Goal: Information Seeking & Learning: Learn about a topic

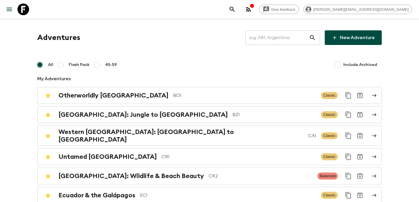
click at [288, 36] on input "text" at bounding box center [278, 37] width 64 height 16
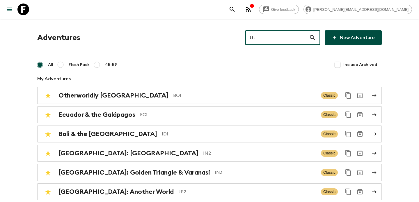
type input "th2"
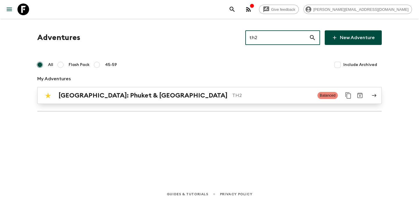
click at [276, 99] on div "[GEOGRAPHIC_DATA]: Phuket & Andaman Coast TH2 Balanced" at bounding box center [198, 95] width 312 height 12
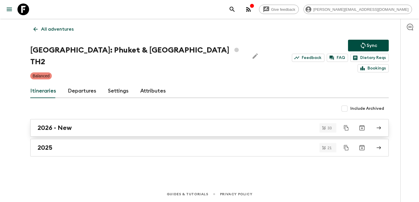
click at [255, 124] on div "2026 - New" at bounding box center [204, 128] width 333 height 8
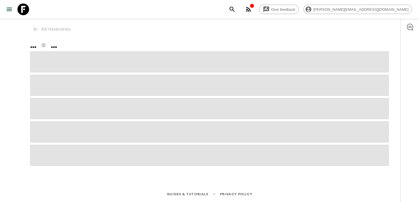
click at [255, 5] on icon "button" at bounding box center [252, 5] width 5 height 5
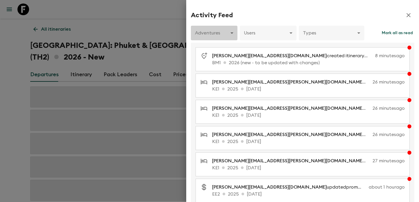
click at [219, 33] on body "Give feedback [PERSON_NAME][EMAIL_ADDRESS][DOMAIN_NAME] All itineraries [GEOGRA…" at bounding box center [209, 116] width 419 height 232
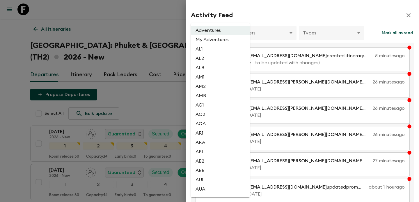
click at [179, 28] on div at bounding box center [209, 101] width 419 height 202
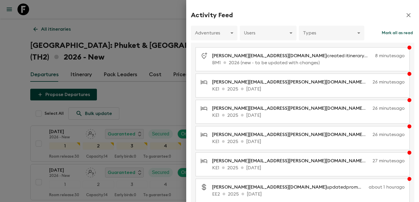
click at [179, 28] on div at bounding box center [209, 101] width 419 height 202
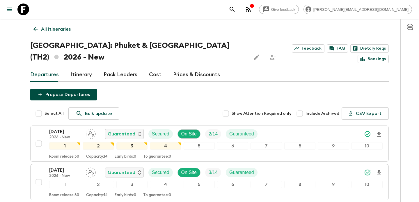
click at [59, 97] on button "Propose Departures" at bounding box center [63, 95] width 67 height 12
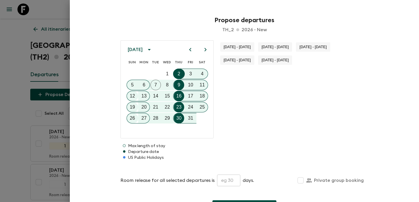
click at [153, 50] on icon "calendar view is open, switch to year view" at bounding box center [149, 49] width 7 height 7
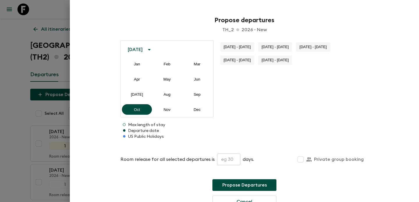
click at [153, 50] on icon "calendar view is open, switch to year view" at bounding box center [149, 49] width 7 height 7
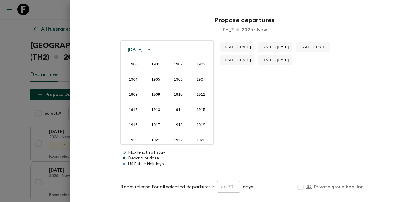
scroll to position [433, 0]
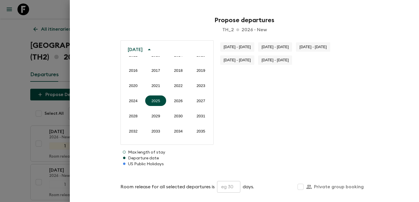
click at [153, 50] on icon "year view is open, switch to calendar view" at bounding box center [149, 49] width 7 height 7
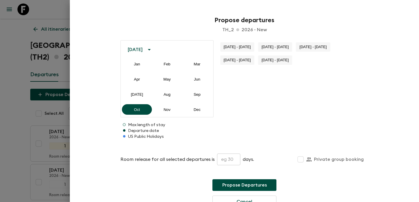
click at [151, 49] on icon "calendar view is open, switch to year view" at bounding box center [149, 49] width 3 height 1
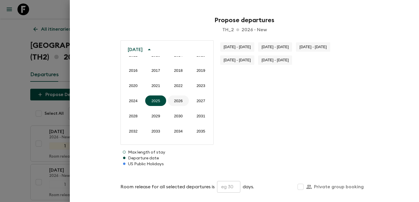
click at [181, 101] on button "2026" at bounding box center [178, 100] width 21 height 10
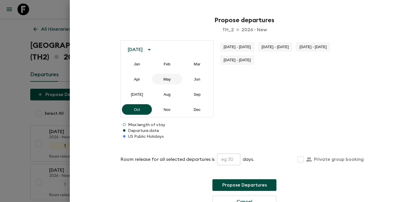
click at [169, 77] on button "May" at bounding box center [167, 79] width 30 height 10
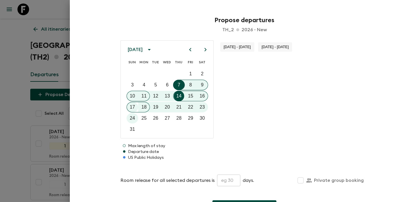
click at [47, 159] on div at bounding box center [209, 101] width 419 height 202
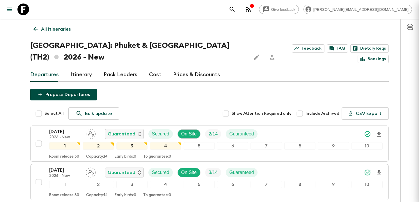
click at [47, 159] on button "[DATE] 2026 - New Guaranteed Secured On Site 2 / 14 Guaranteed 1 2 3 4 5 6 7 8 …" at bounding box center [209, 143] width 359 height 36
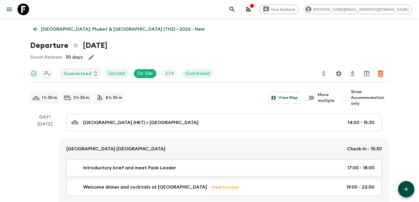
click at [54, 28] on p "[GEOGRAPHIC_DATA]: Phuket & [GEOGRAPHIC_DATA] (TH2) • 2026 - New" at bounding box center [123, 29] width 164 height 7
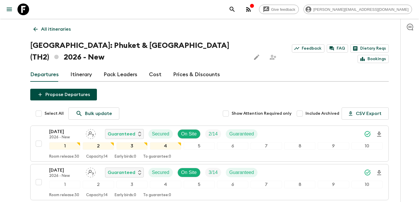
click at [157, 74] on link "Cost" at bounding box center [155, 75] width 13 height 14
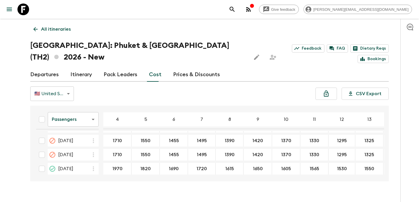
scroll to position [248, 0]
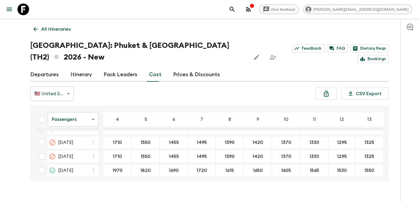
click at [67, 26] on p "All itineraries" at bounding box center [56, 29] width 30 height 7
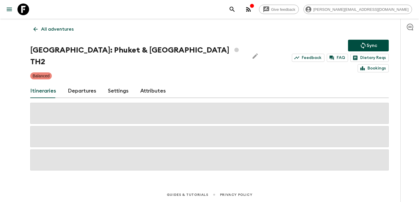
click at [67, 26] on p "All adventures" at bounding box center [57, 29] width 33 height 7
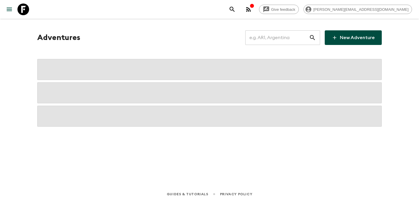
click at [276, 36] on input "text" at bounding box center [278, 37] width 64 height 16
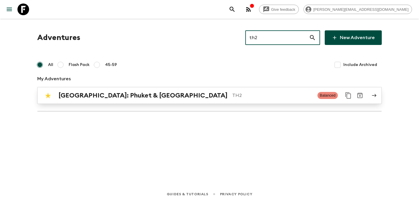
type input "th2"
click at [250, 95] on p "TH2" at bounding box center [272, 95] width 81 height 7
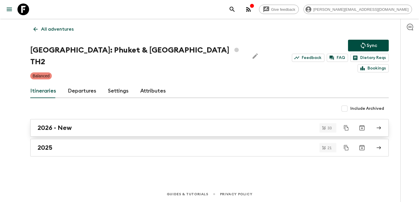
click at [231, 124] on div "2026 - New" at bounding box center [204, 128] width 333 height 8
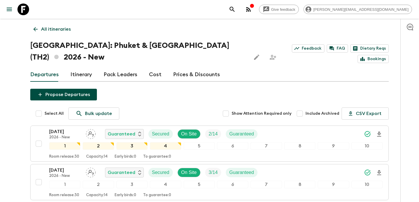
click at [51, 28] on p "All itineraries" at bounding box center [56, 29] width 30 height 7
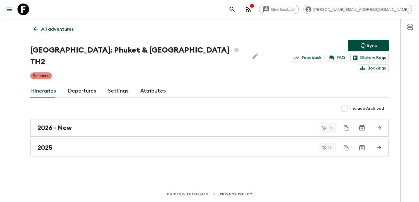
click at [255, 10] on button "button" at bounding box center [249, 9] width 12 height 12
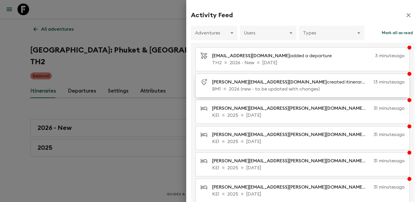
click at [279, 87] on p "BM1 2026 (new - to be updated with changes)" at bounding box center [308, 88] width 193 height 7
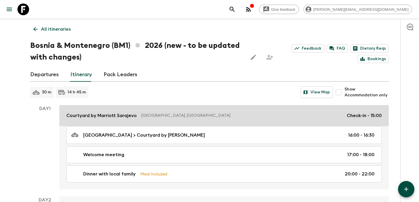
click at [210, 119] on link "Courtyard by [GEOGRAPHIC_DATA], [GEOGRAPHIC_DATA] Check-in - 15:00" at bounding box center [224, 115] width 330 height 21
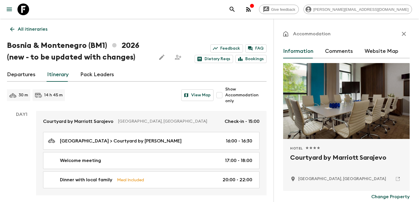
click at [401, 32] on icon "button" at bounding box center [404, 33] width 7 height 7
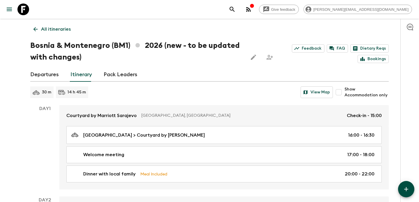
click at [54, 29] on p "All itineraries" at bounding box center [56, 29] width 30 height 7
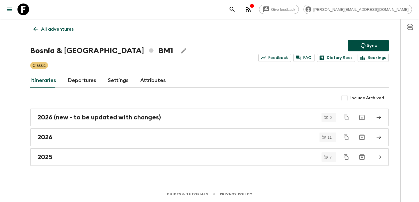
click at [53, 33] on link "All adventures" at bounding box center [53, 29] width 47 height 12
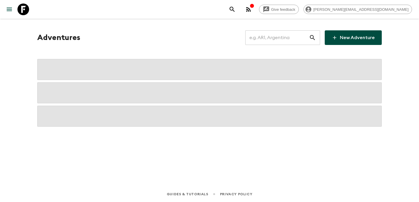
click at [268, 39] on input "text" at bounding box center [278, 37] width 64 height 16
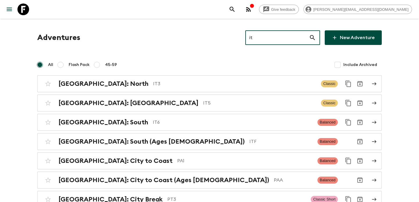
type input "it5"
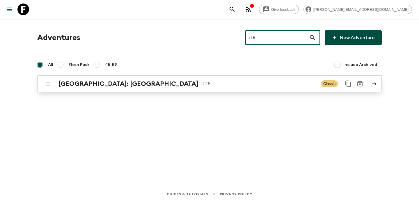
click at [203, 82] on p "IT5" at bounding box center [259, 83] width 113 height 7
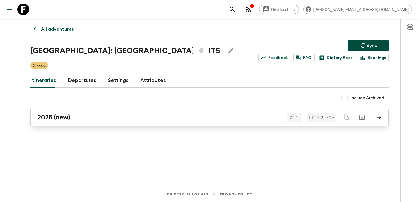
click at [124, 119] on div "2025 (new)" at bounding box center [204, 117] width 333 height 8
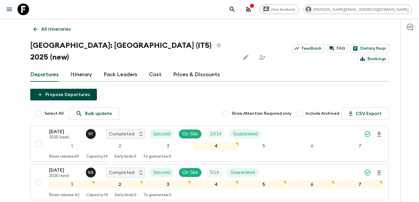
click at [301, 107] on input "Include Archived" at bounding box center [300, 113] width 12 height 12
checkbox input "true"
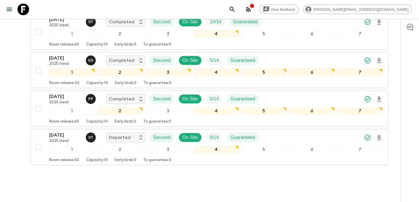
scroll to position [270, 0]
